Goal: Register for event/course

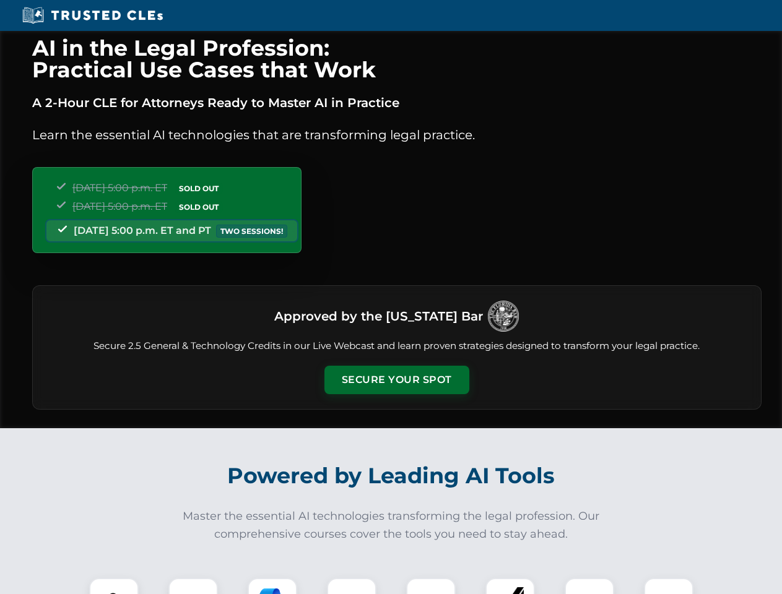
click at [396, 380] on button "Secure Your Spot" at bounding box center [396, 380] width 145 height 28
click at [114, 586] on img at bounding box center [114, 603] width 36 height 36
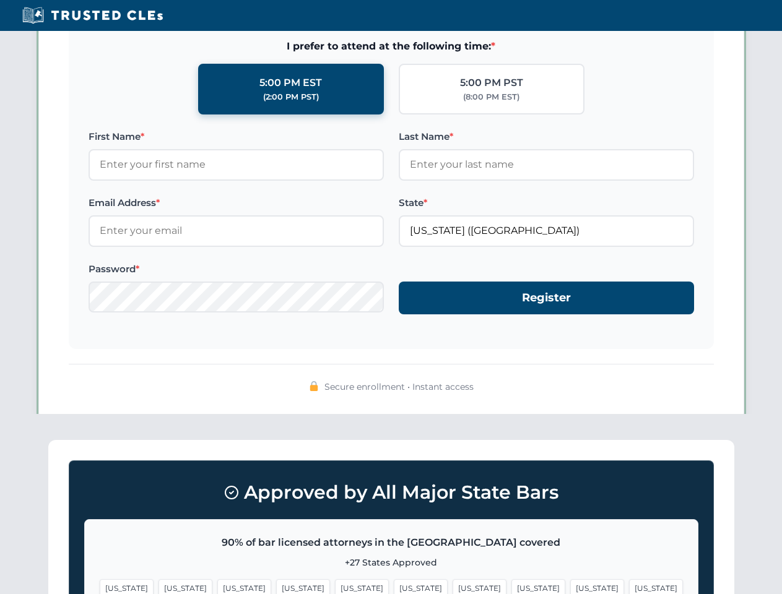
click at [453, 586] on span "[US_STATE]" at bounding box center [480, 588] width 54 height 18
click at [570, 586] on span "[US_STATE]" at bounding box center [597, 588] width 54 height 18
